Goal: Book appointment/travel/reservation

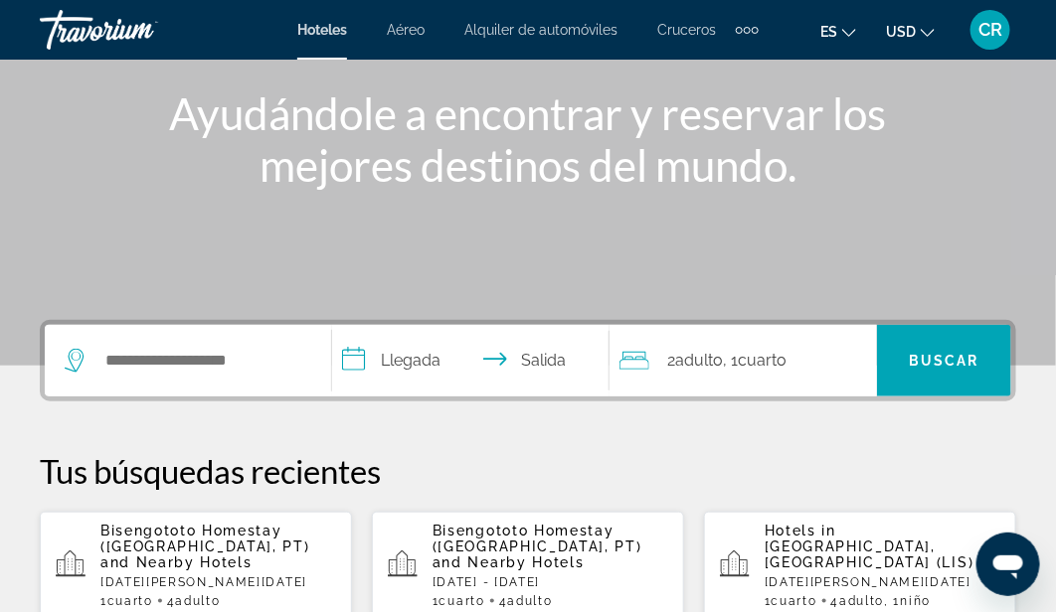
scroll to position [238, 0]
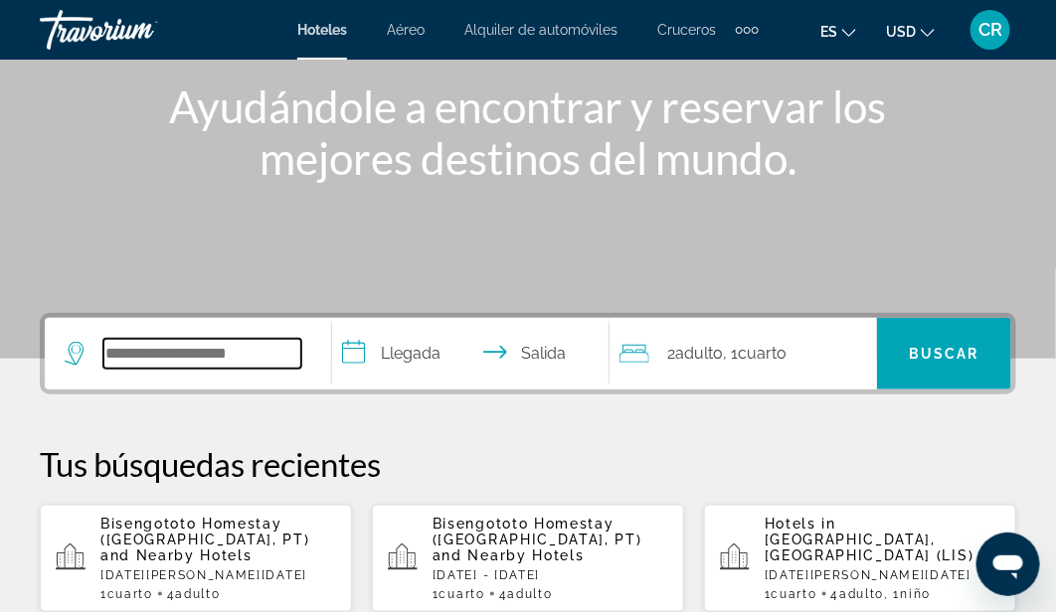
click at [167, 348] on input "Search hotel destination" at bounding box center [202, 354] width 198 height 30
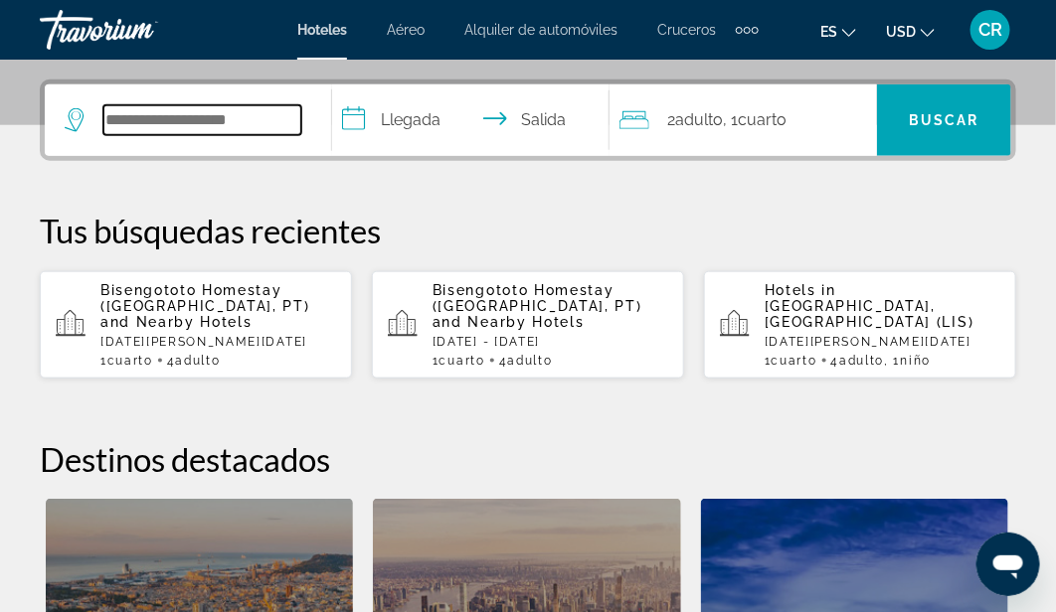
scroll to position [485, 0]
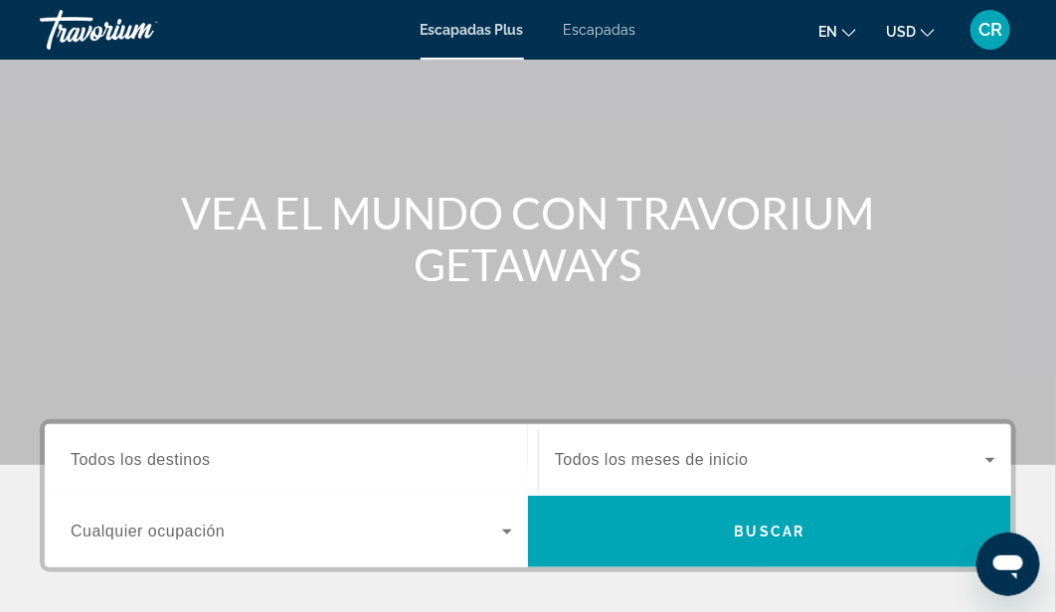
scroll to position [140, 0]
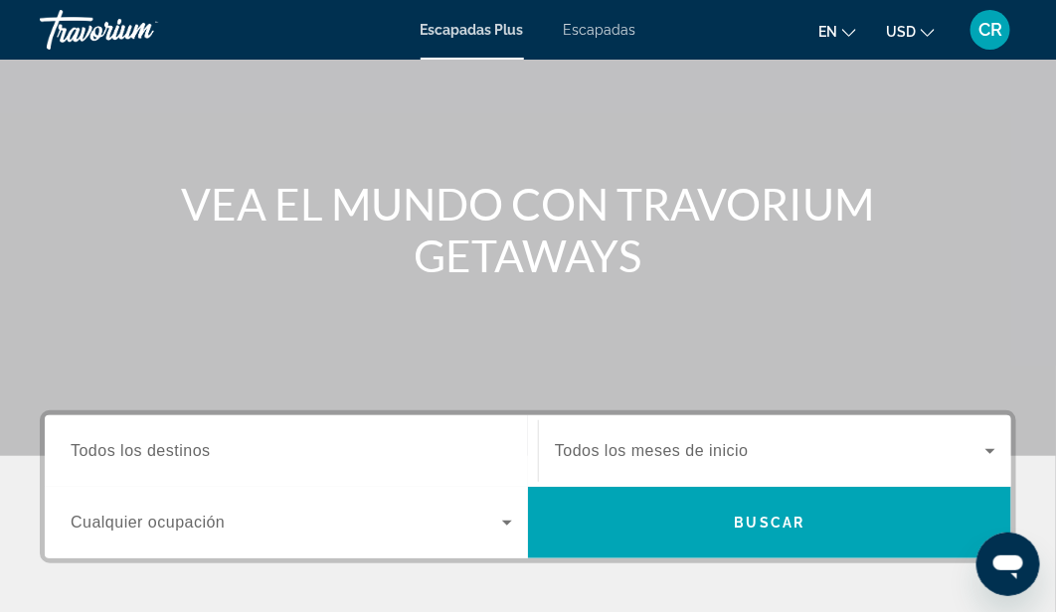
click at [177, 446] on span "Todos los destinos" at bounding box center [141, 450] width 140 height 17
click at [177, 446] on input "Destination Todos los destinos" at bounding box center [291, 452] width 441 height 24
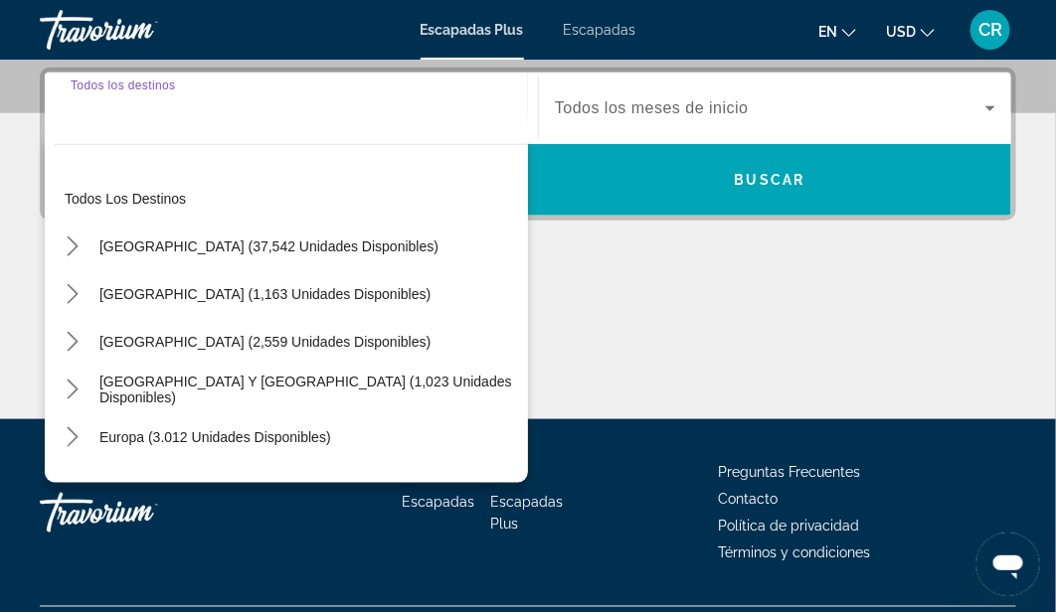
scroll to position [485, 0]
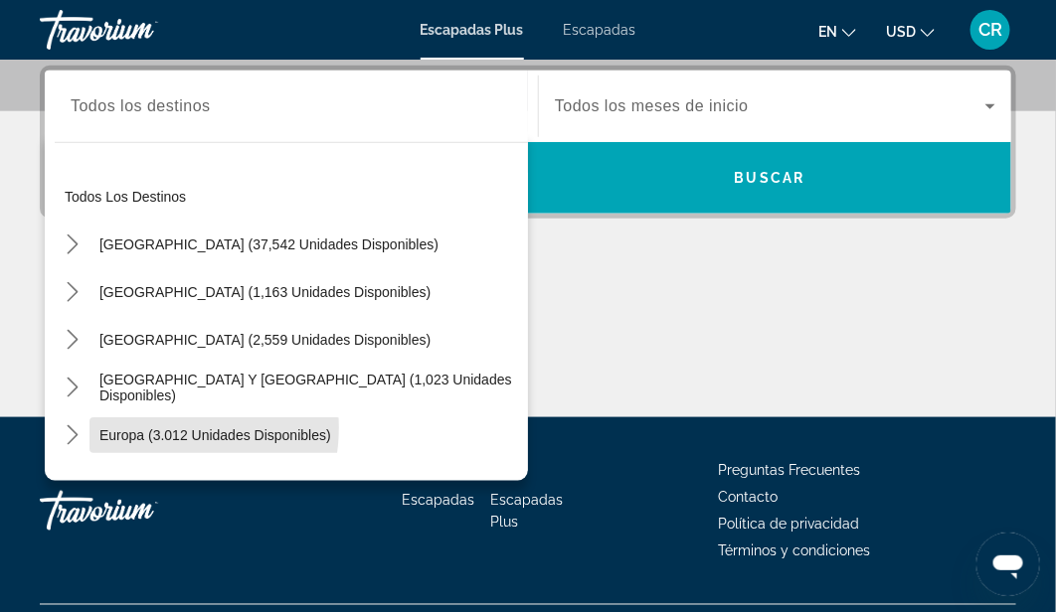
click at [144, 428] on span "Europa (3.012 unidades disponibles)" at bounding box center [215, 436] width 232 height 16
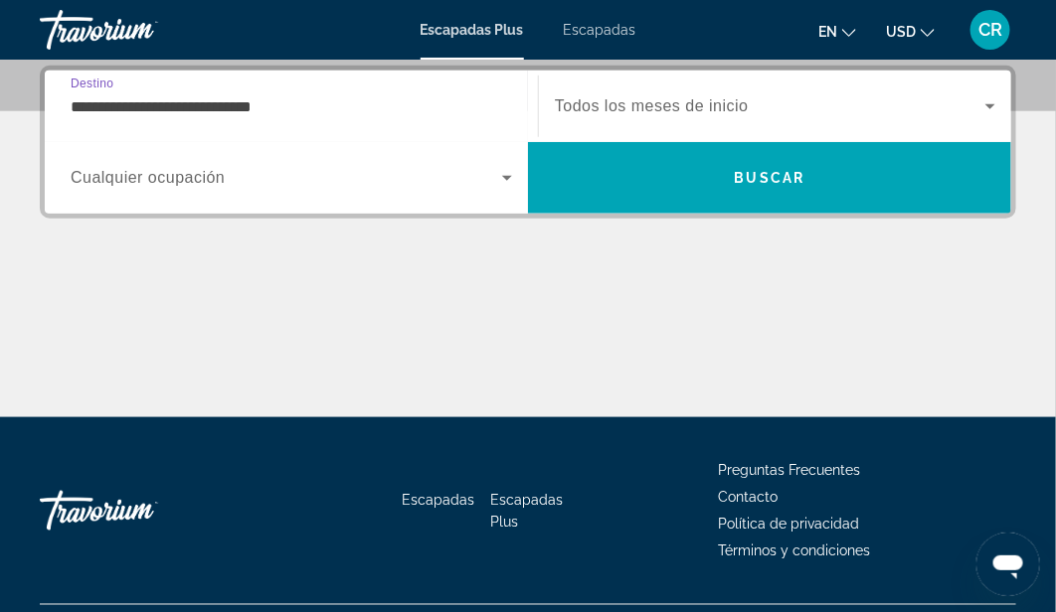
click at [318, 104] on input "**********" at bounding box center [291, 107] width 441 height 24
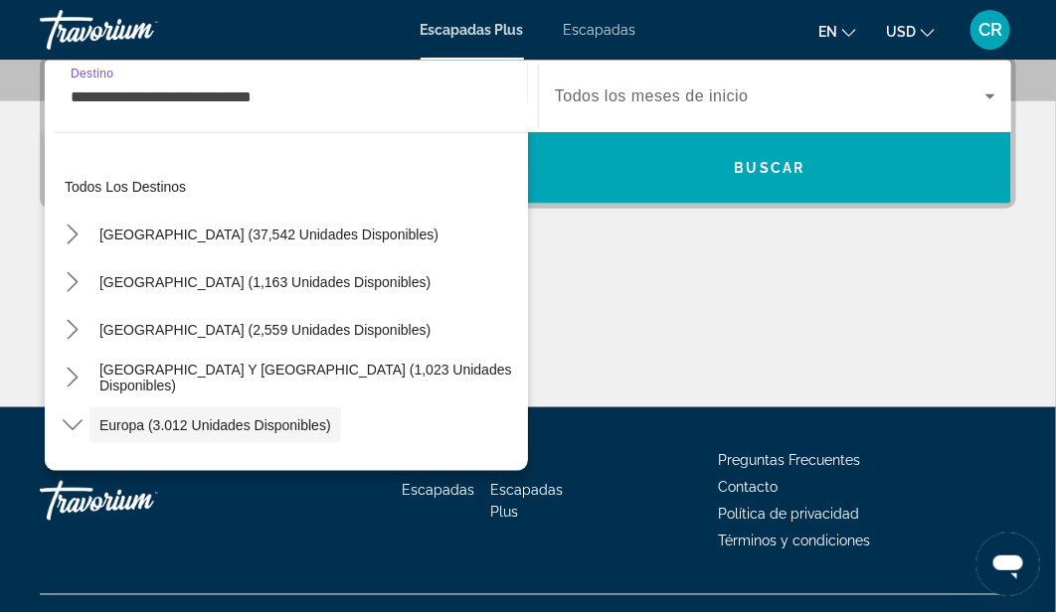
scroll to position [118, 0]
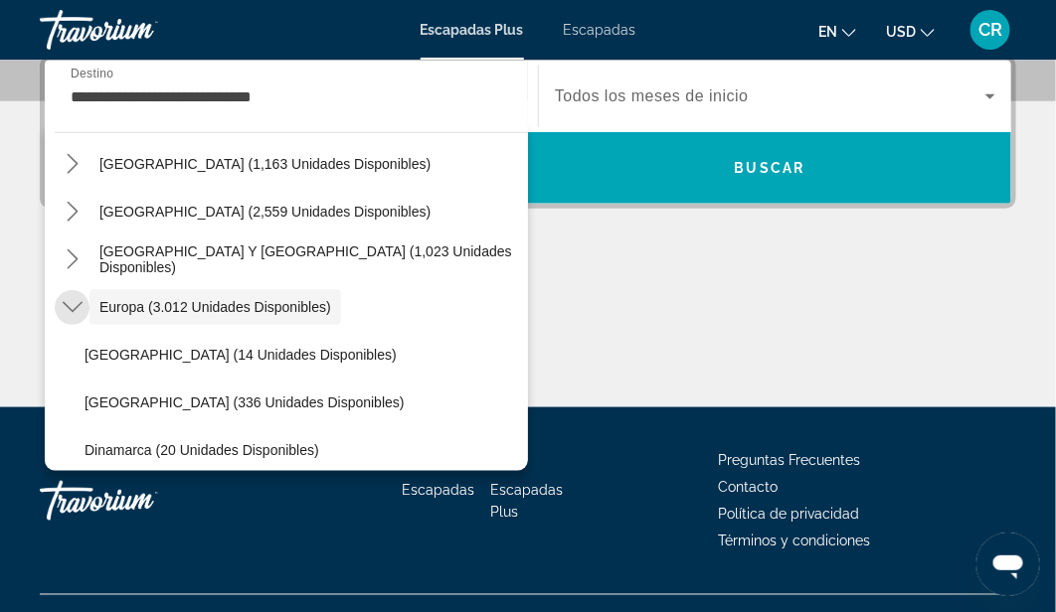
click at [71, 313] on icon "Toggle Europe (3.012 unidades disponibles) submenú" at bounding box center [73, 307] width 20 height 20
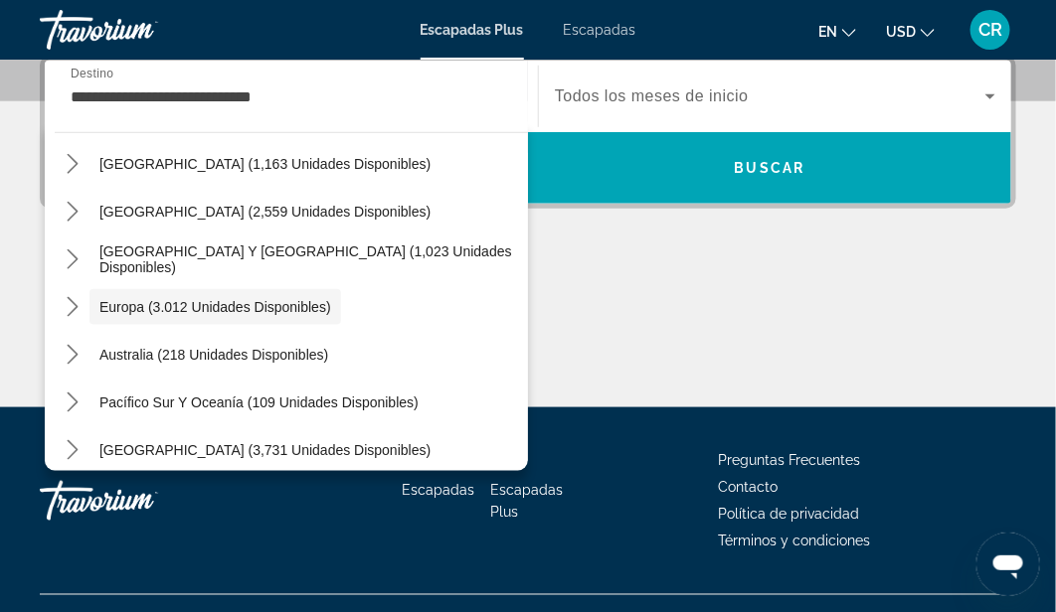
click at [71, 313] on icon "Toggle Europe (3.012 unidades disponibles) submenú" at bounding box center [73, 307] width 20 height 20
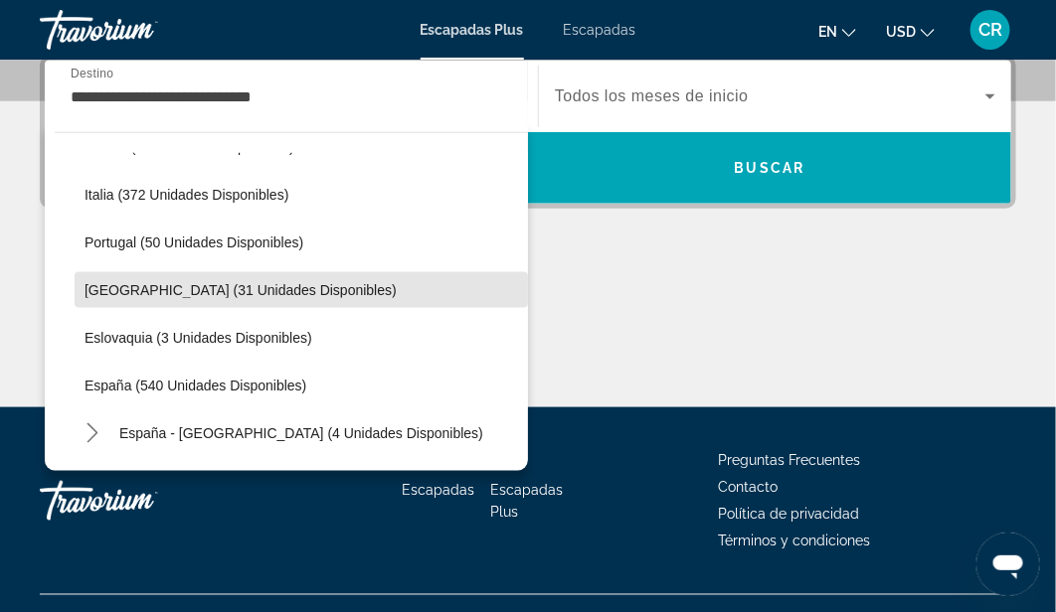
scroll to position [715, 0]
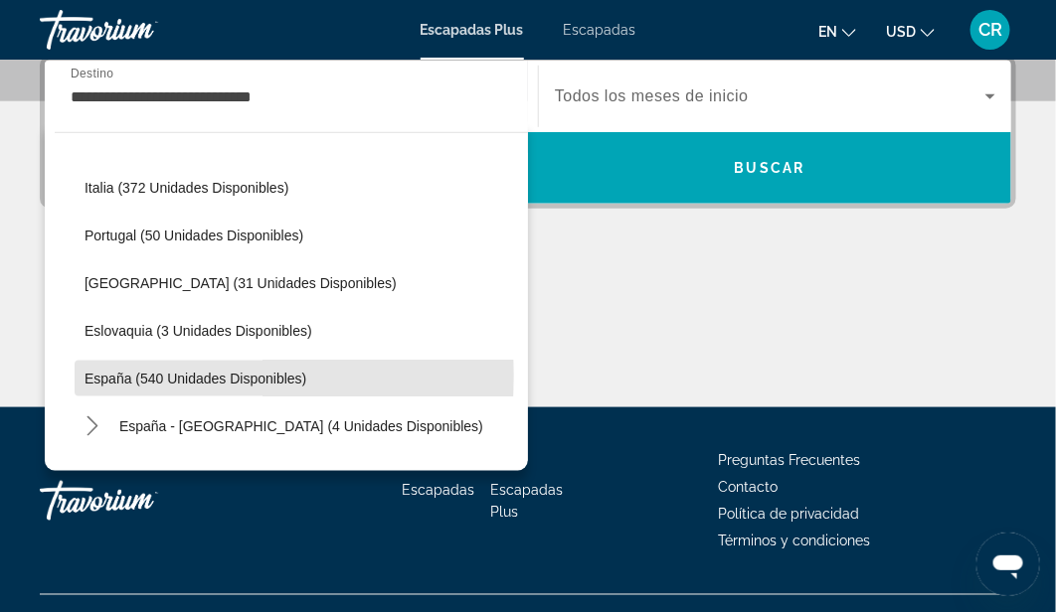
click at [135, 374] on span "España (540 unidades disponibles)" at bounding box center [196, 379] width 222 height 16
type input "**********"
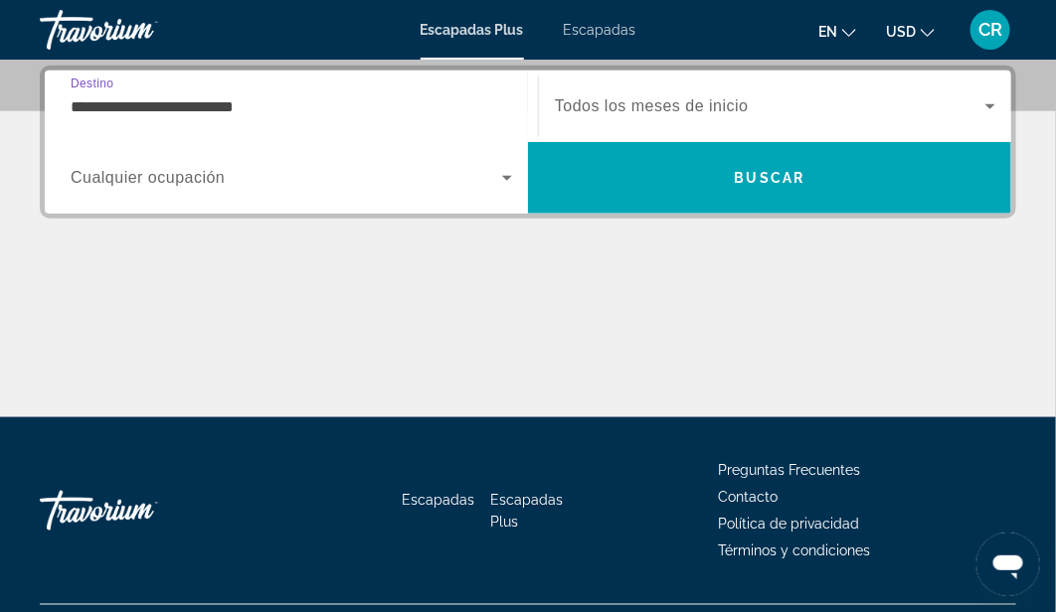
click at [978, 103] on icon "Widget de búsqueda" at bounding box center [990, 106] width 24 height 24
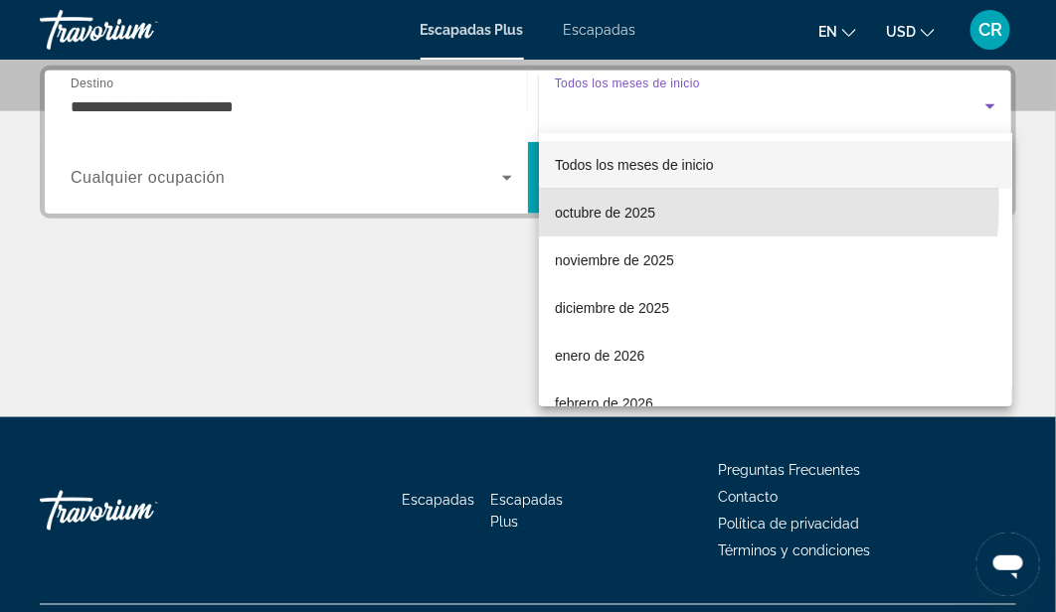
click at [655, 204] on mat-option "octubre de 2025" at bounding box center [775, 213] width 473 height 48
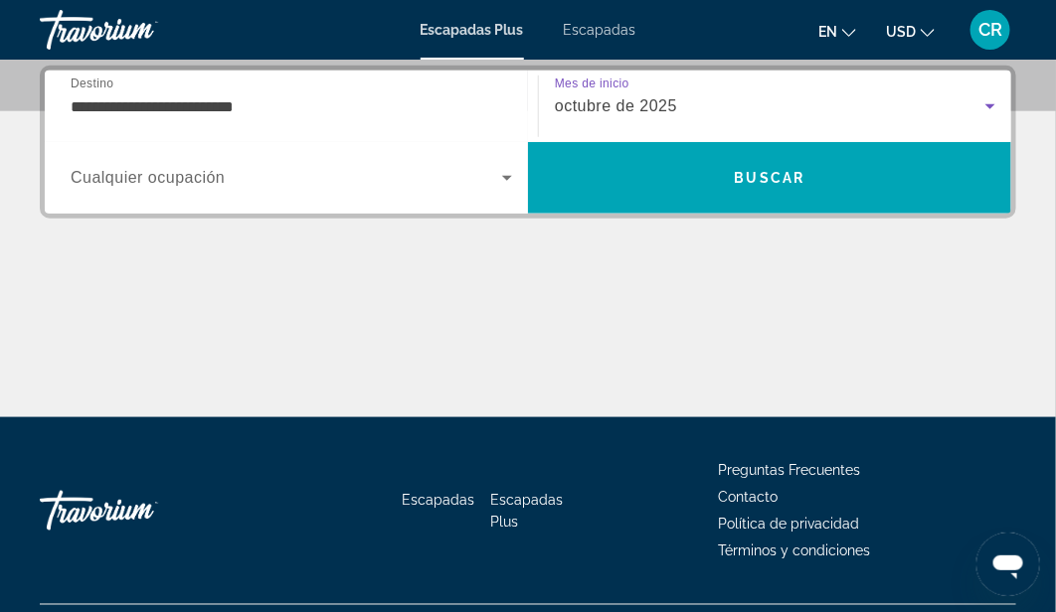
click at [502, 173] on icon "Widget de búsqueda" at bounding box center [507, 178] width 24 height 24
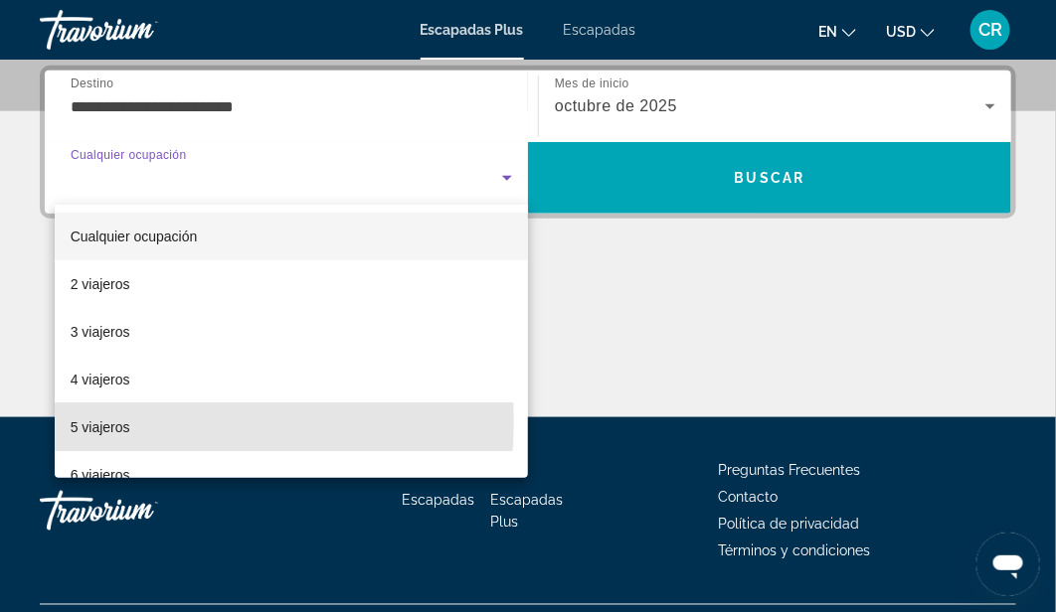
click at [92, 422] on font "5 viajeros" at bounding box center [101, 428] width 60 height 16
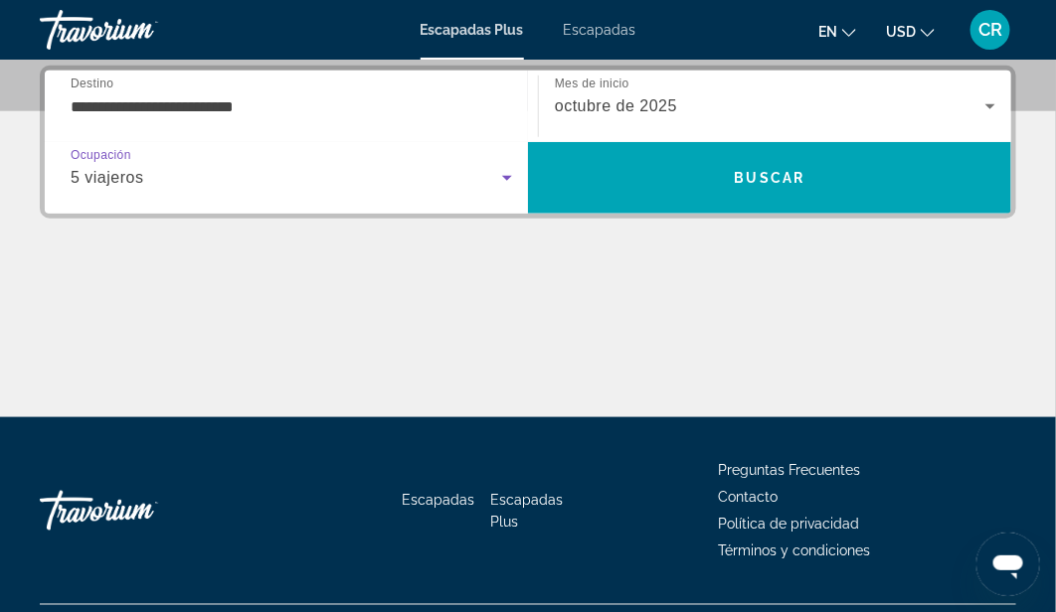
click at [750, 179] on span "Buscar" at bounding box center [770, 178] width 71 height 16
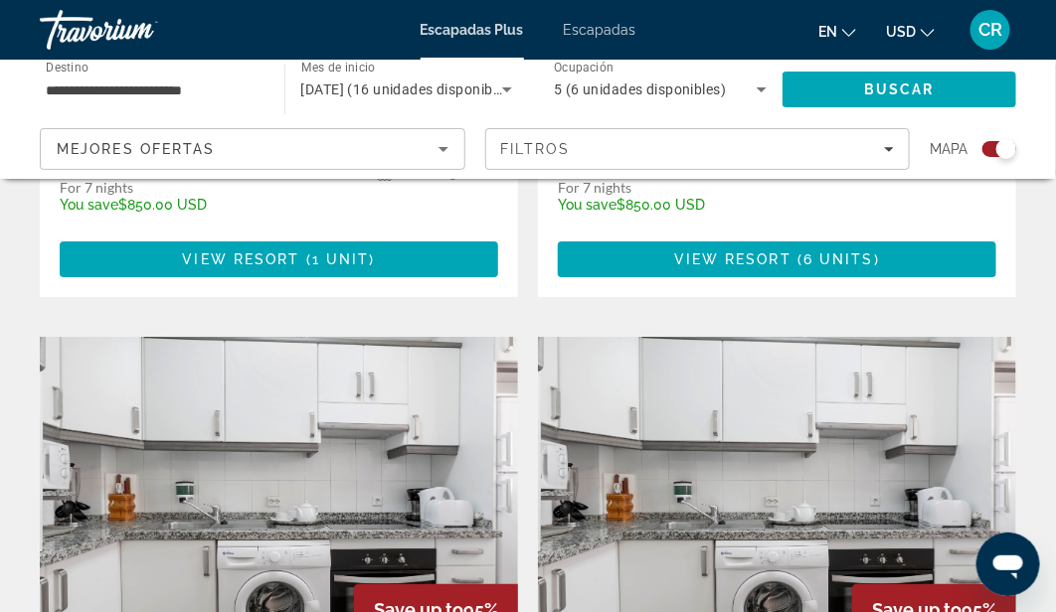
scroll to position [1924, 0]
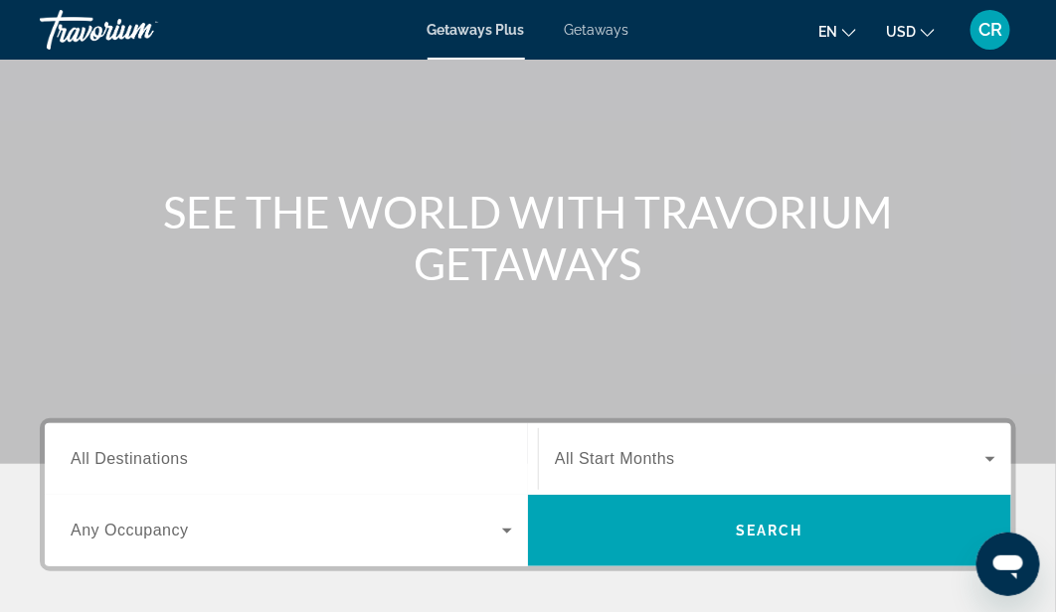
scroll to position [127, 0]
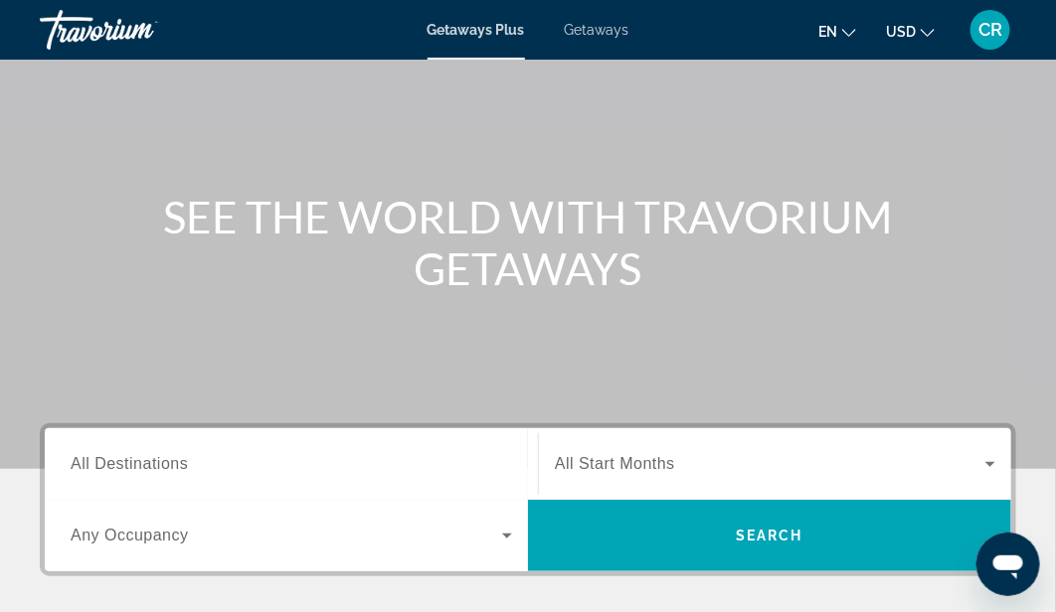
click at [582, 23] on span "Getaways" at bounding box center [597, 30] width 65 height 16
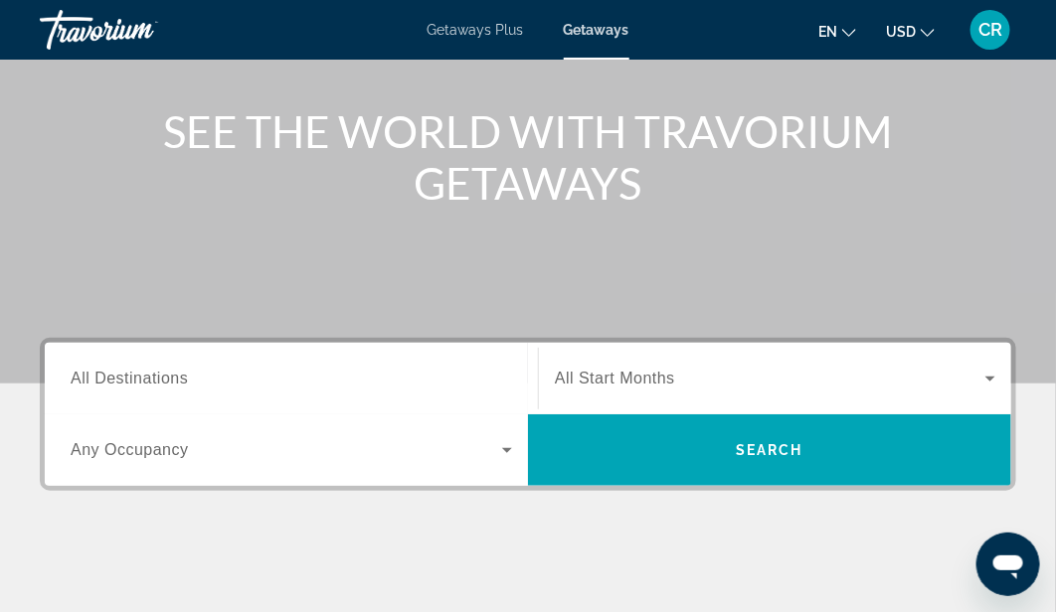
scroll to position [214, 0]
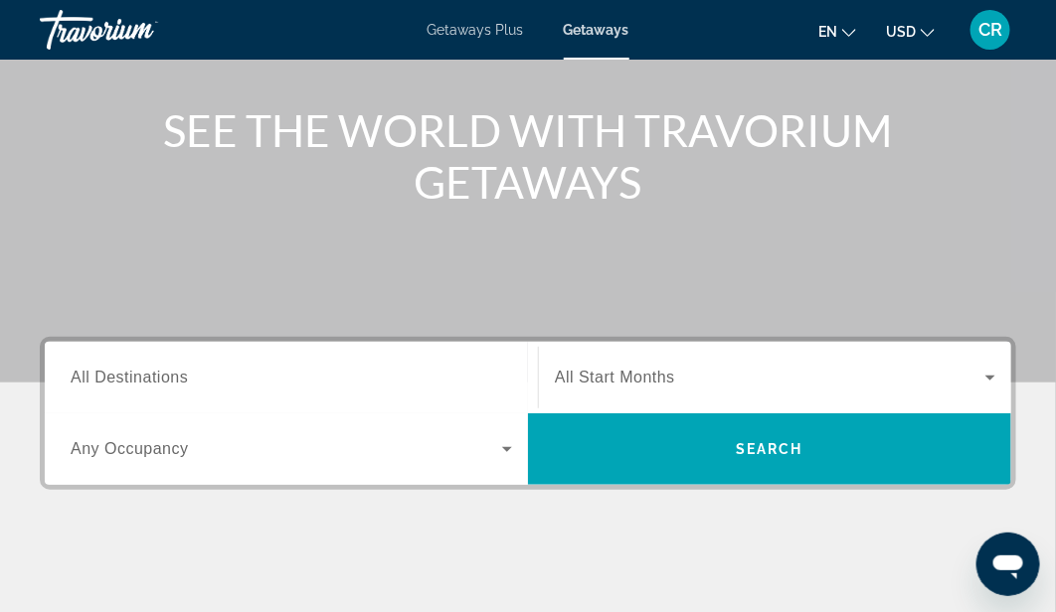
click at [213, 374] on input "Destination All Destinations" at bounding box center [291, 379] width 441 height 24
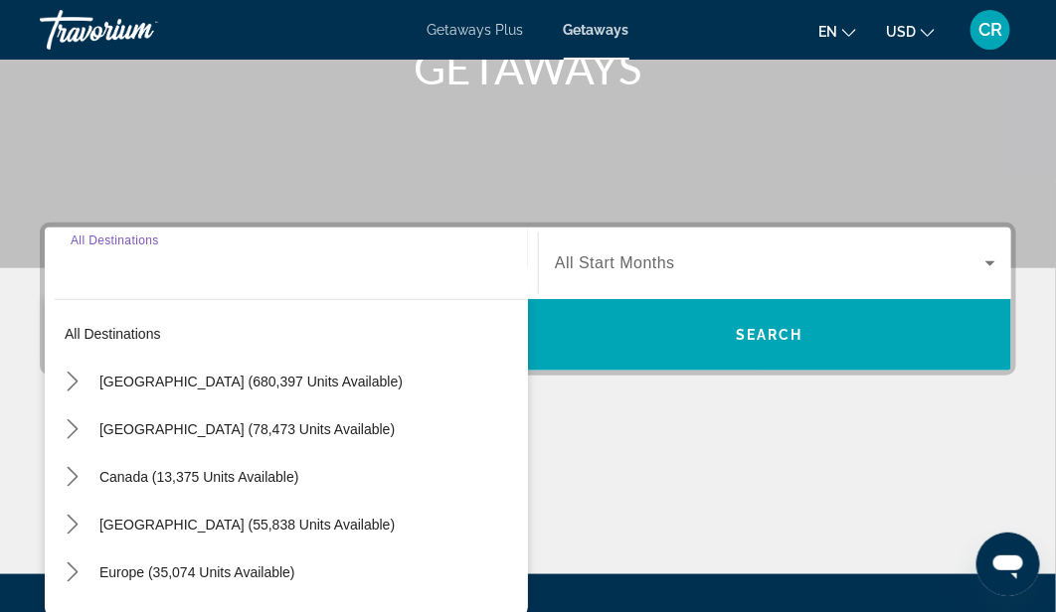
scroll to position [485, 0]
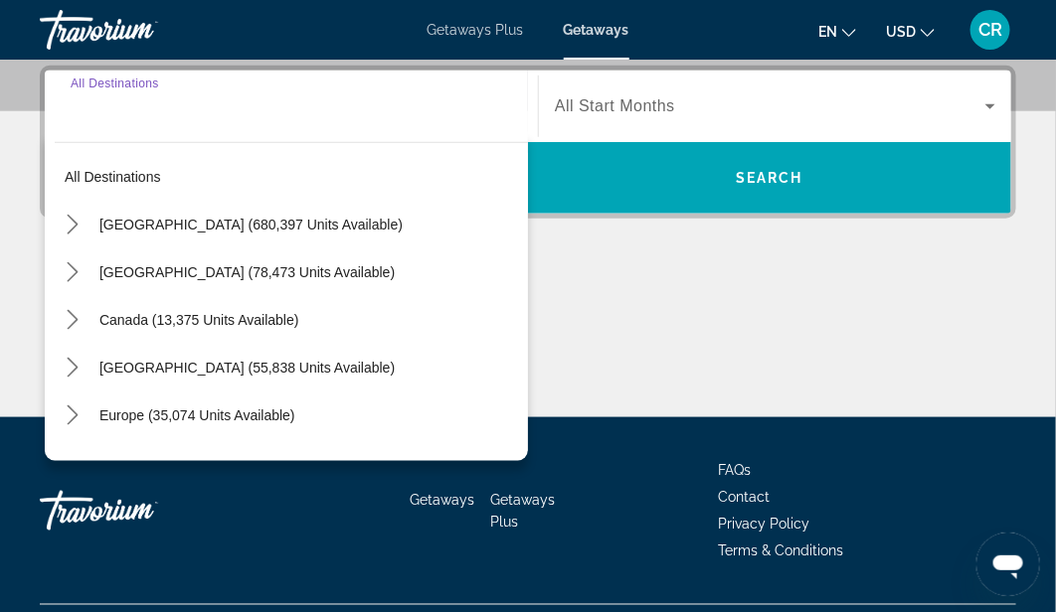
click at [75, 413] on icon "Toggle Europe (35,074 units available) submenu" at bounding box center [72, 416] width 11 height 20
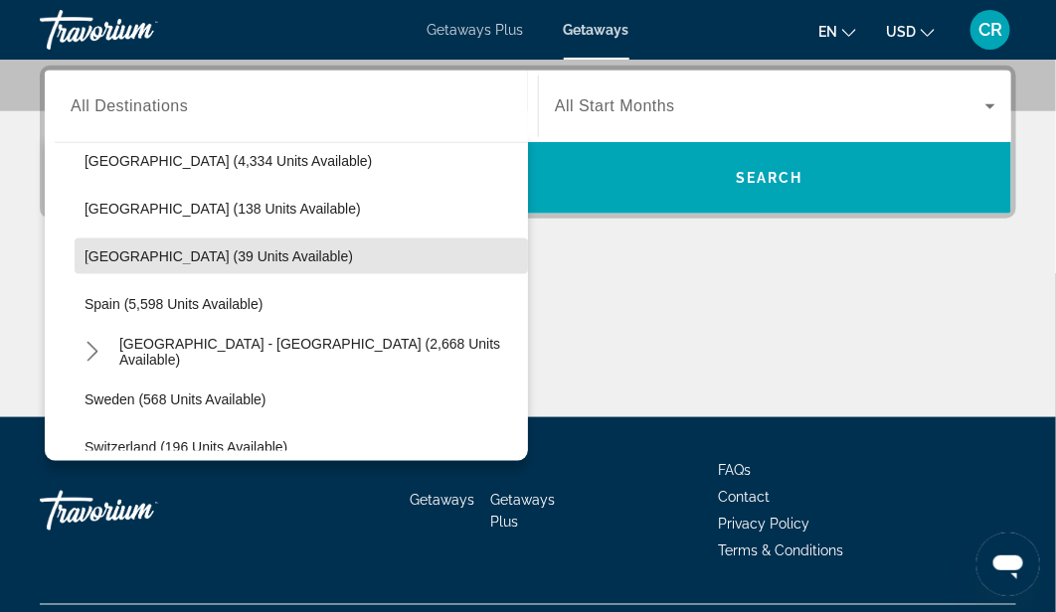
scroll to position [972, 0]
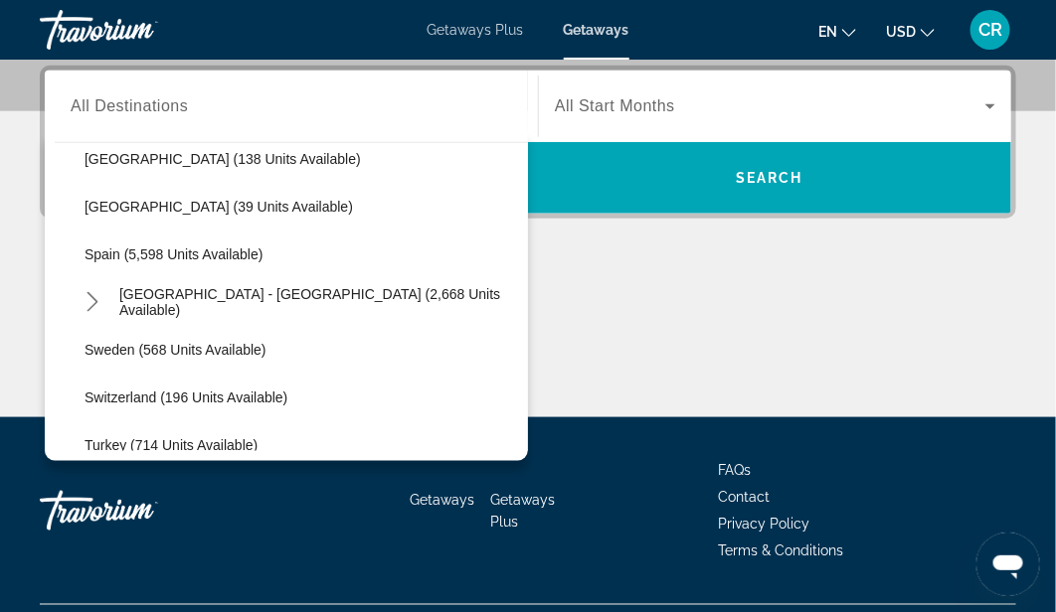
click at [137, 247] on span "Spain (5,598 units available)" at bounding box center [174, 255] width 179 height 16
type input "**********"
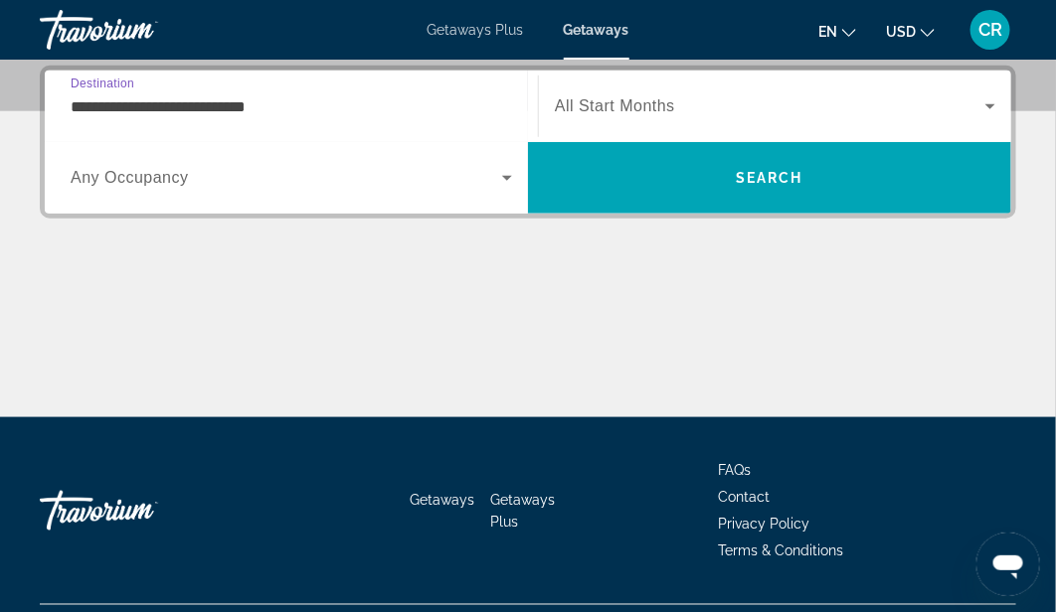
click at [986, 113] on icon "Search widget" at bounding box center [990, 106] width 24 height 24
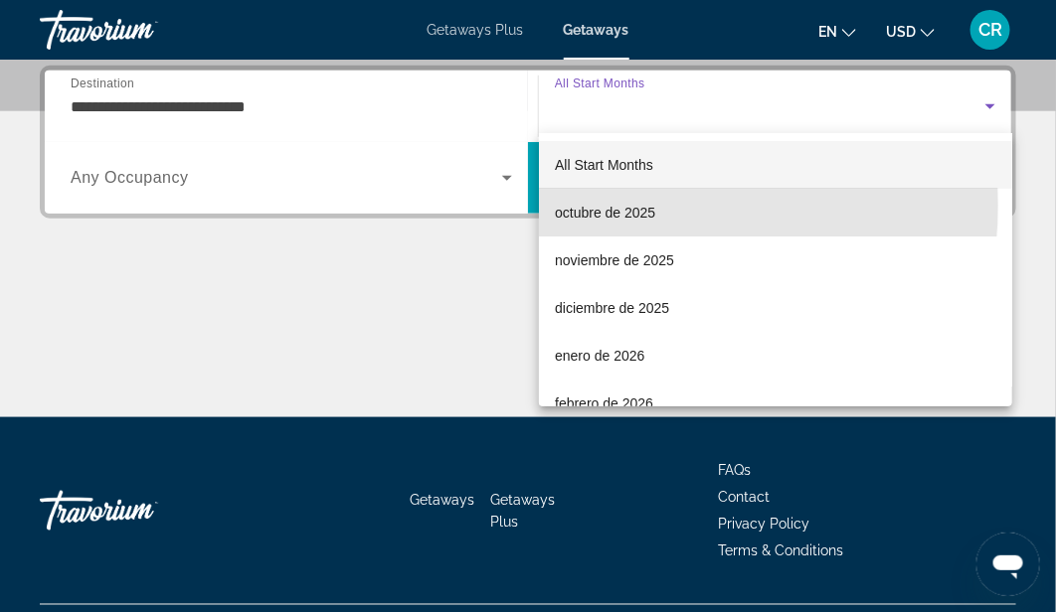
click at [596, 205] on span "octubre de 2025" at bounding box center [605, 213] width 100 height 24
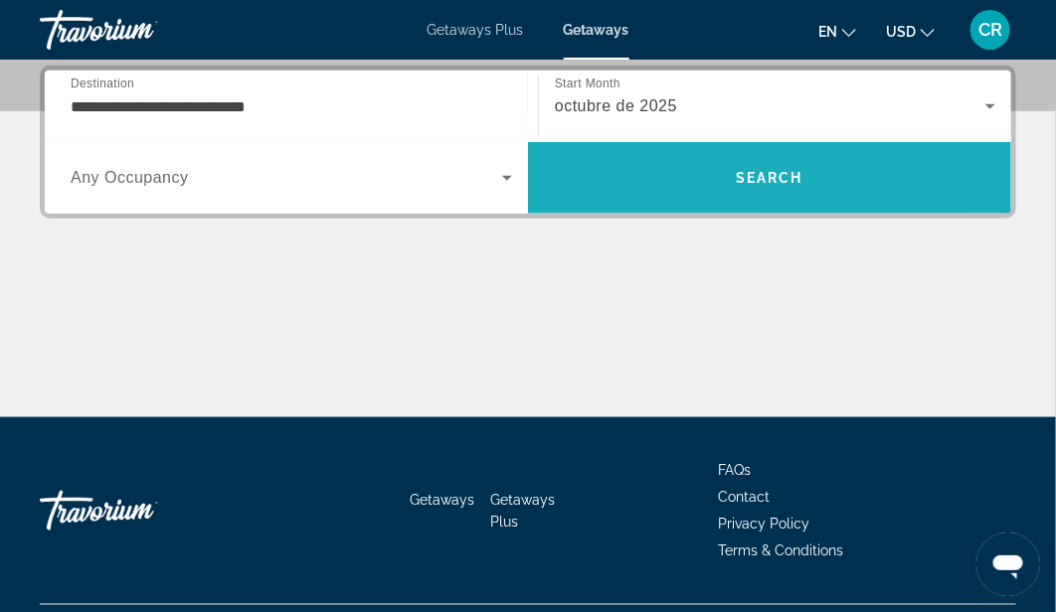
click at [739, 177] on span "Search" at bounding box center [770, 178] width 68 height 16
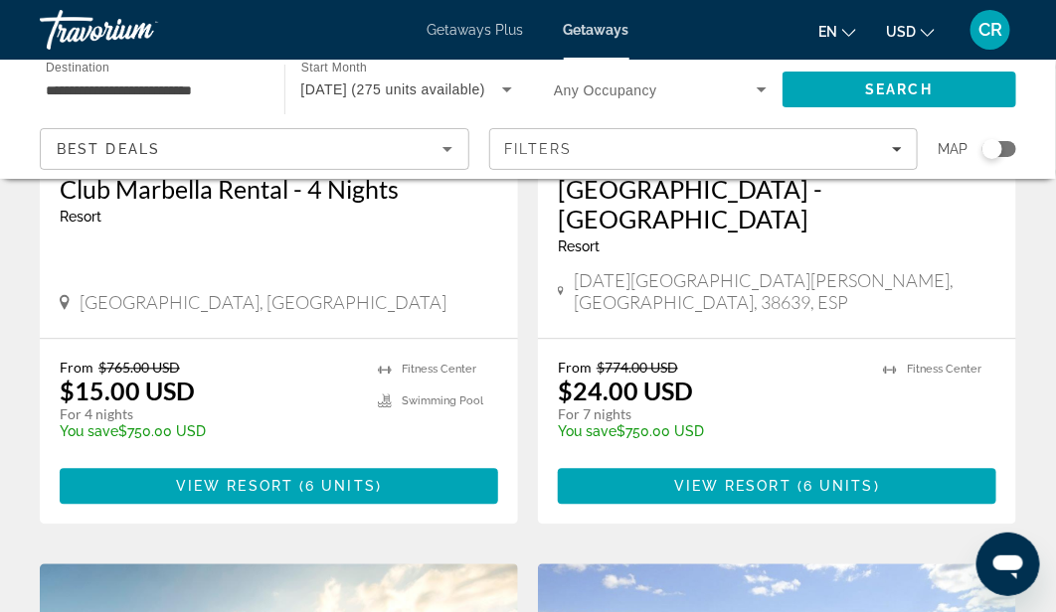
scroll to position [1110, 0]
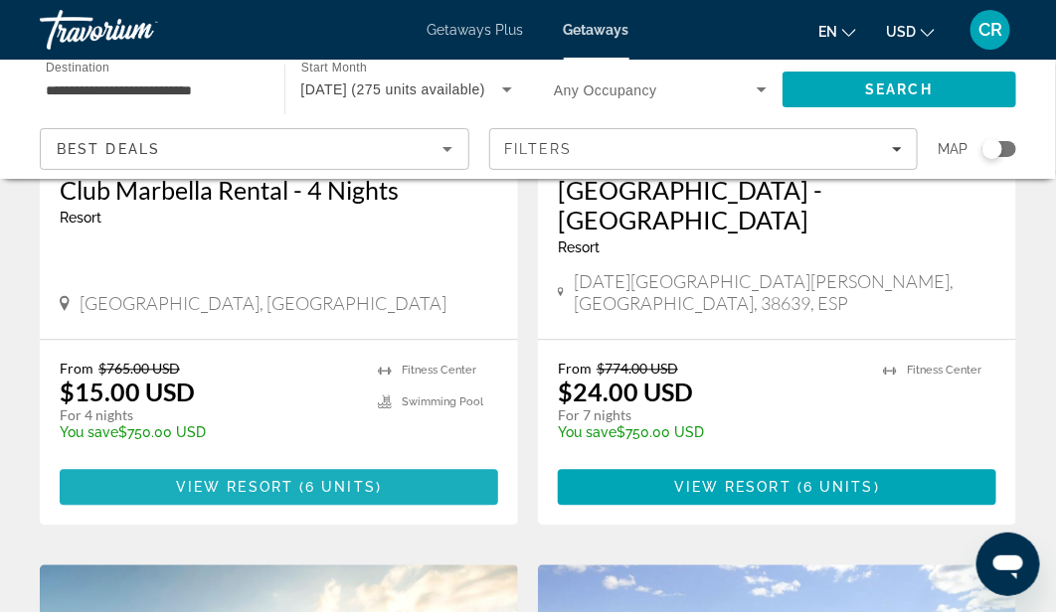
click at [254, 463] on span "Main content" at bounding box center [279, 487] width 438 height 48
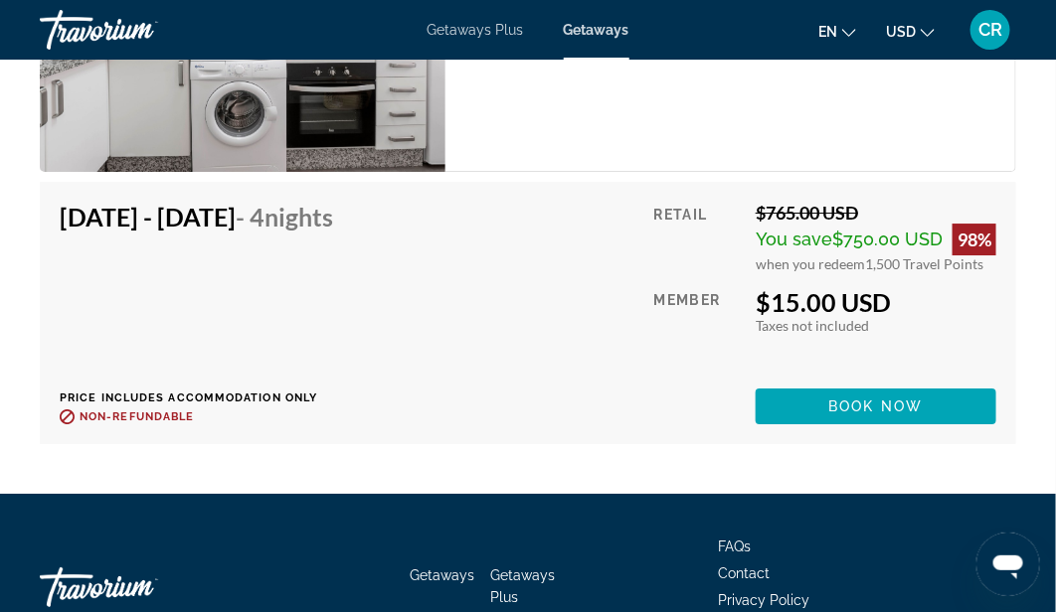
scroll to position [3873, 0]
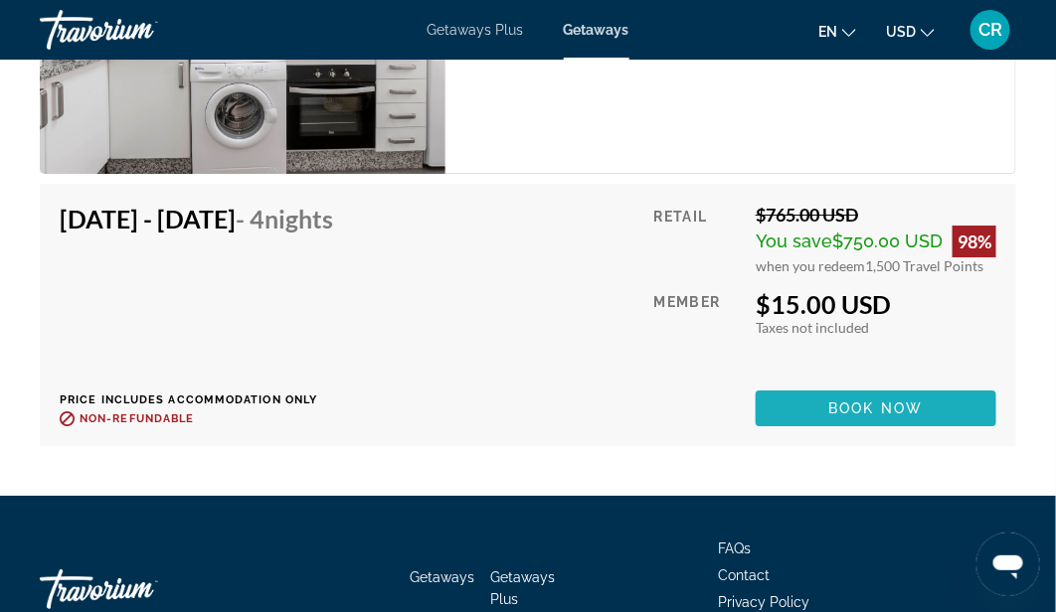
click at [876, 401] on span "Book now" at bounding box center [876, 409] width 94 height 16
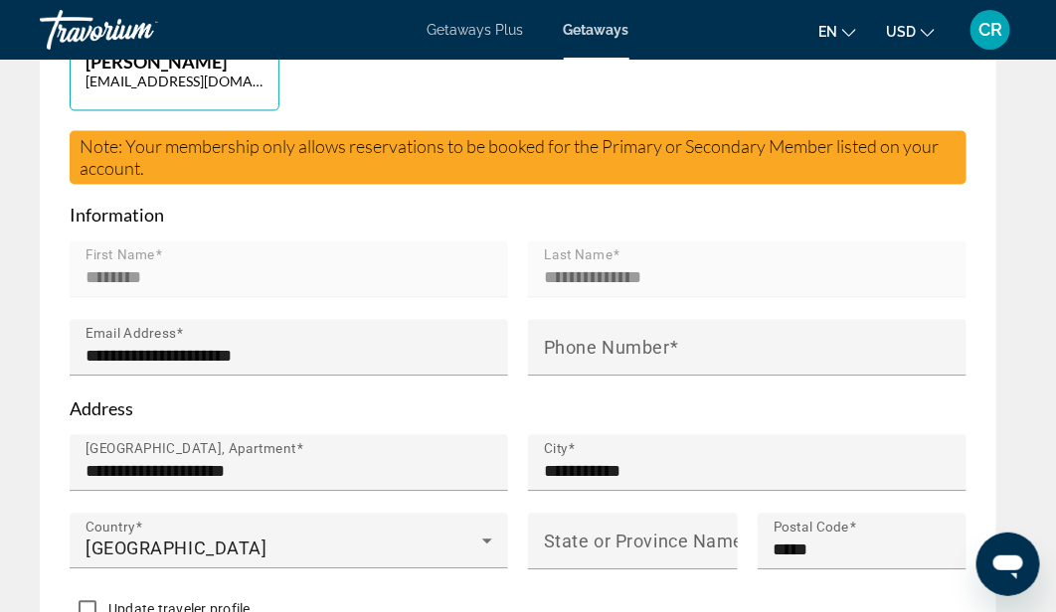
scroll to position [1021, 0]
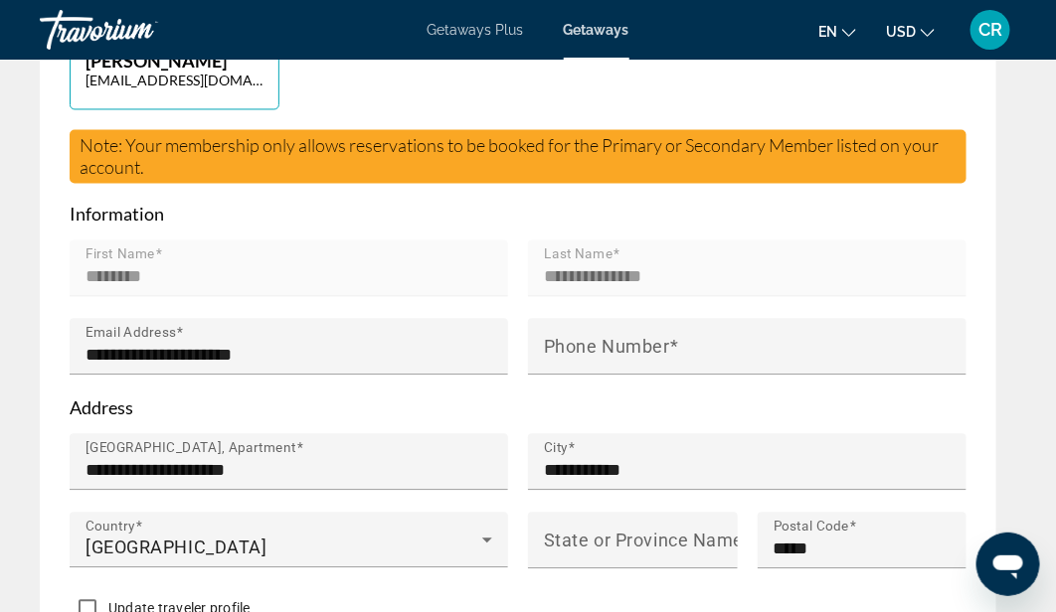
click at [575, 358] on mat-label "Phone Number" at bounding box center [607, 347] width 126 height 21
click at [575, 368] on input "Phone Number" at bounding box center [753, 356] width 419 height 24
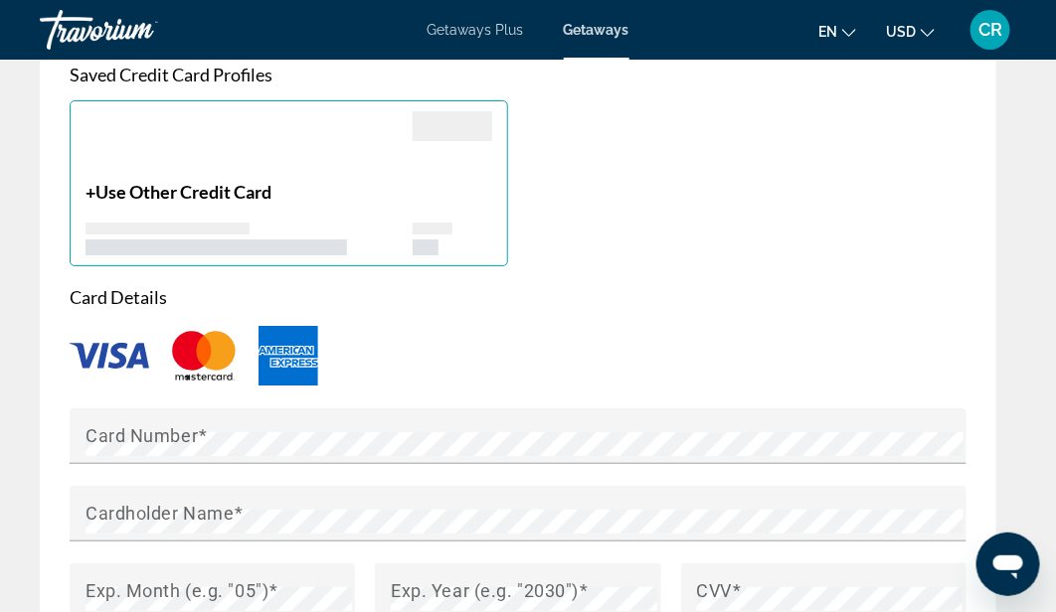
scroll to position [1968, 0]
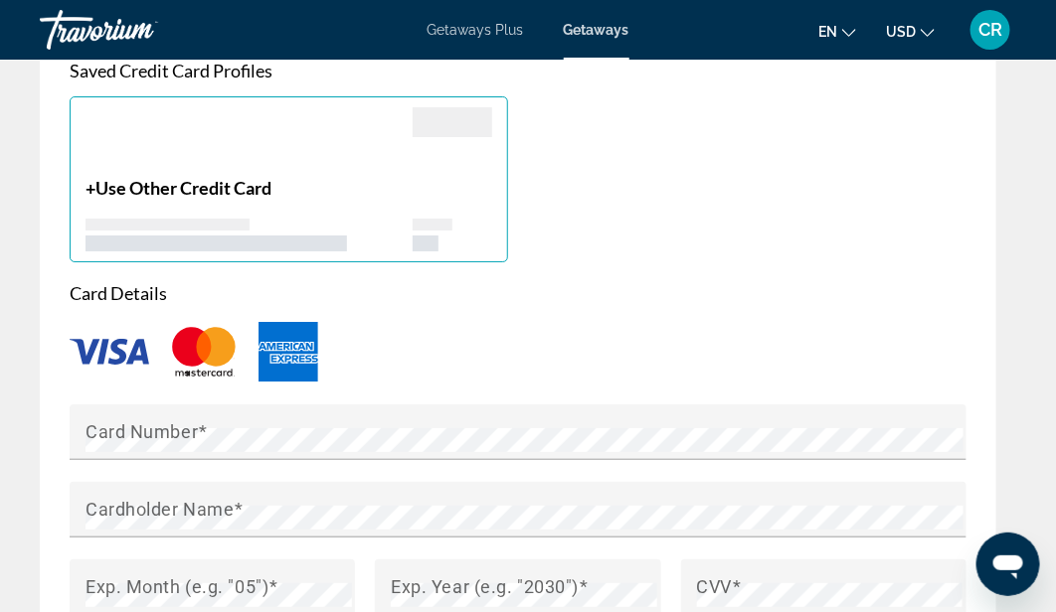
click at [149, 442] on mat-label "Card Number" at bounding box center [142, 432] width 112 height 21
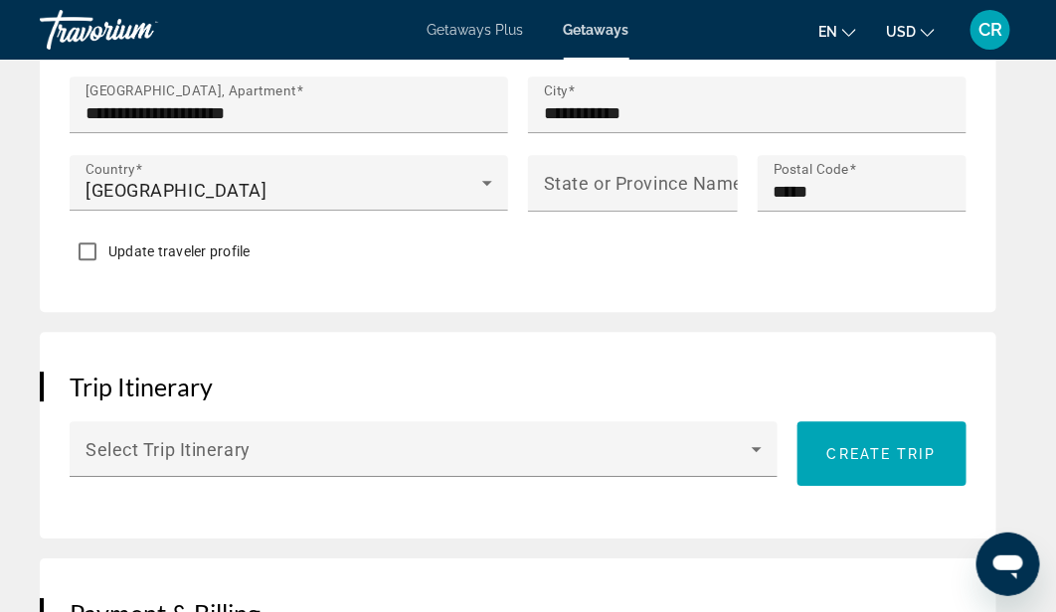
scroll to position [1377, 0]
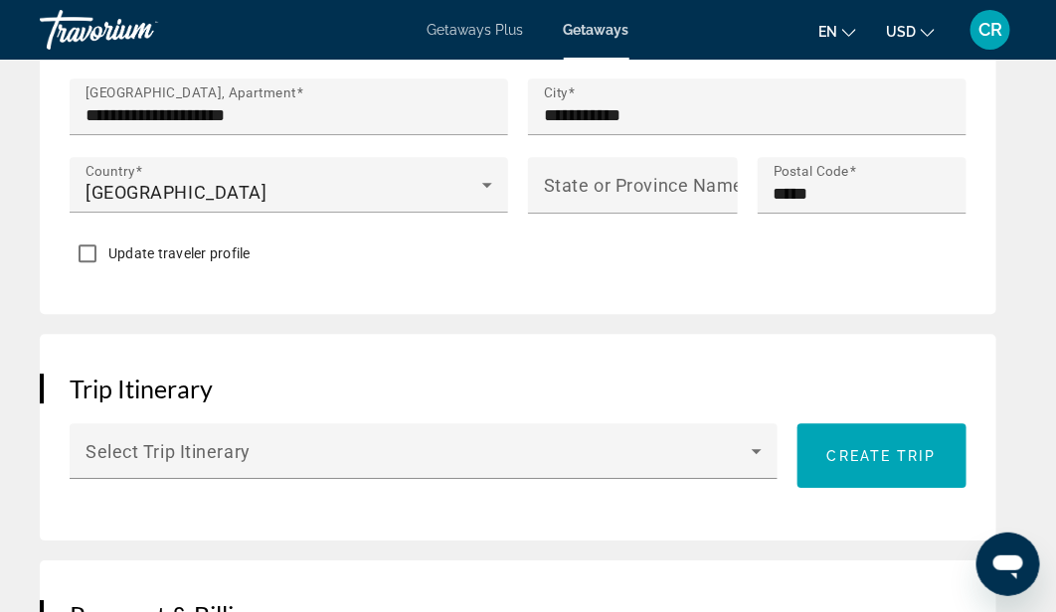
click at [749, 463] on icon "Main content" at bounding box center [757, 451] width 24 height 24
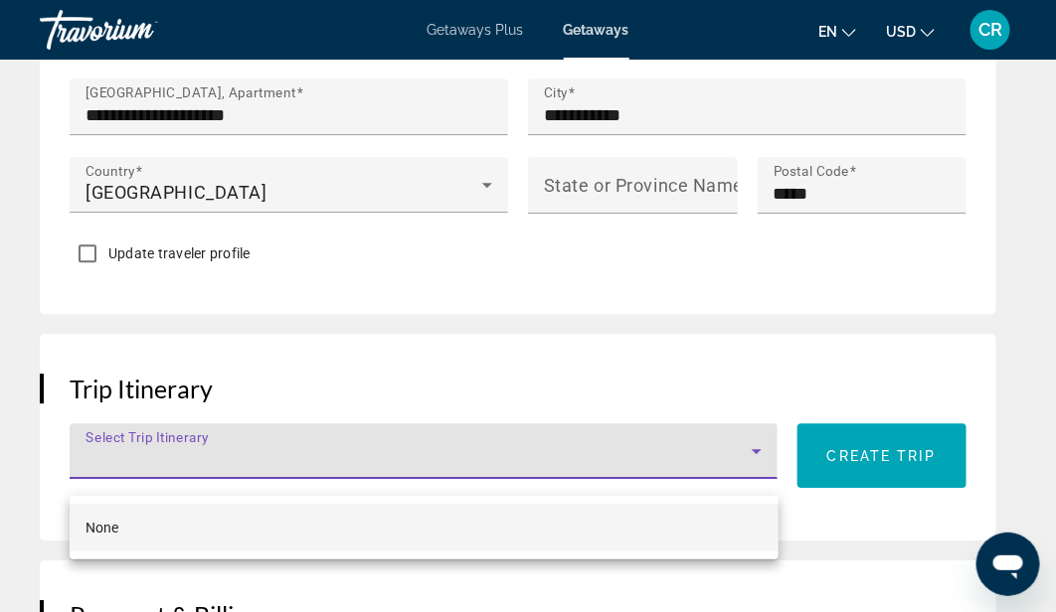
click at [637, 372] on div at bounding box center [528, 306] width 1056 height 612
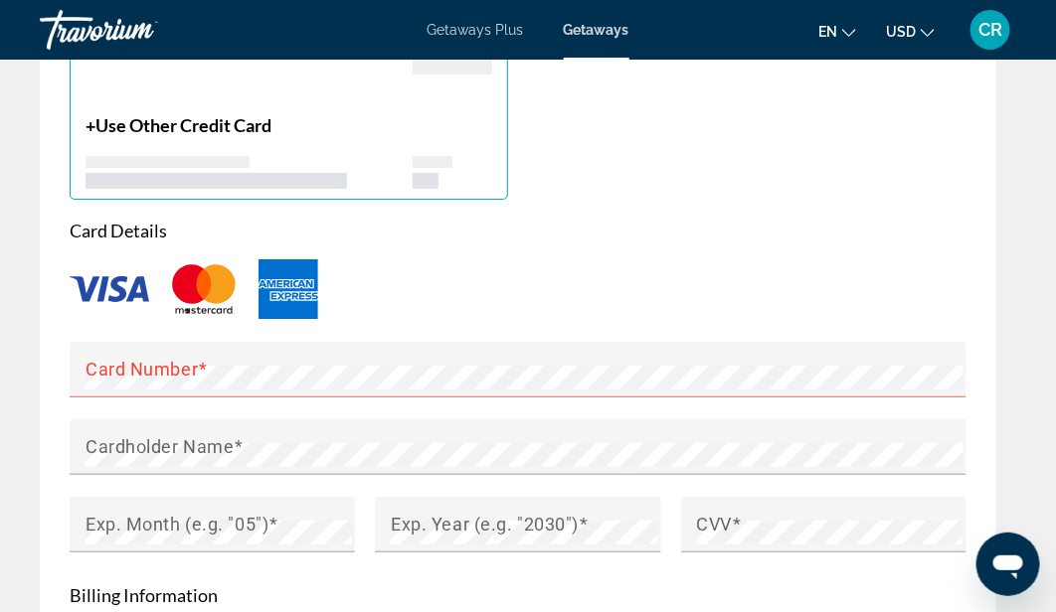
scroll to position [2031, 0]
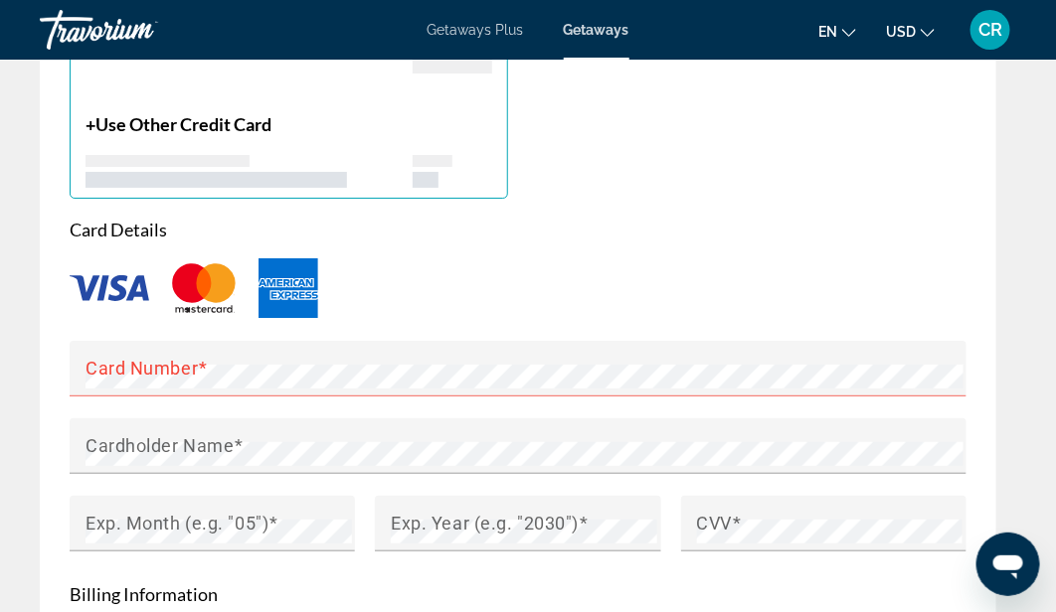
click at [196, 379] on mat-label "Card Number" at bounding box center [142, 368] width 112 height 21
